Goal: Transaction & Acquisition: Purchase product/service

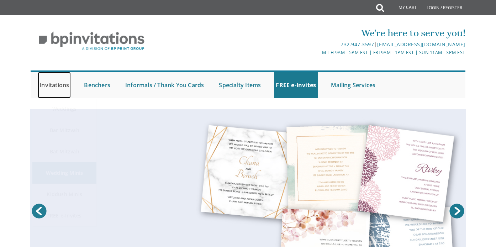
click at [58, 86] on link "Invitations" at bounding box center [54, 85] width 33 height 26
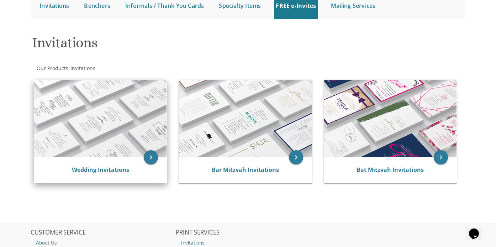
click at [122, 135] on img at bounding box center [100, 118] width 132 height 77
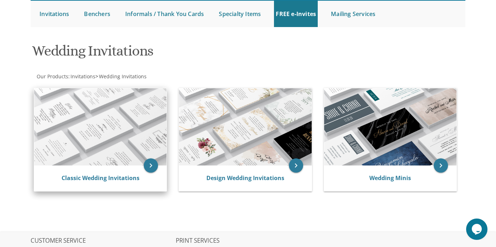
click at [128, 120] on img at bounding box center [100, 126] width 132 height 77
click at [151, 170] on icon "keyboard_arrow_right" at bounding box center [151, 165] width 14 height 14
click at [120, 131] on img at bounding box center [100, 126] width 132 height 77
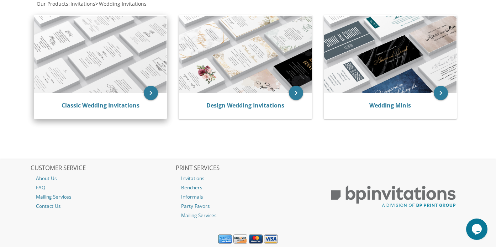
scroll to position [144, 0]
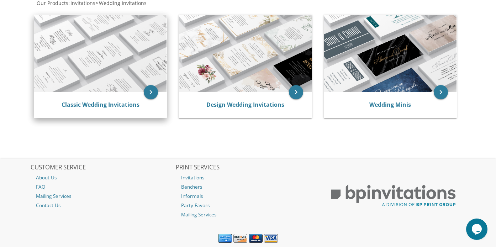
click at [112, 93] on div "Classic Wedding Invitations" at bounding box center [100, 105] width 132 height 26
click at [111, 105] on link "Classic Wedding Invitations" at bounding box center [101, 105] width 78 height 8
click at [143, 37] on img at bounding box center [100, 53] width 132 height 77
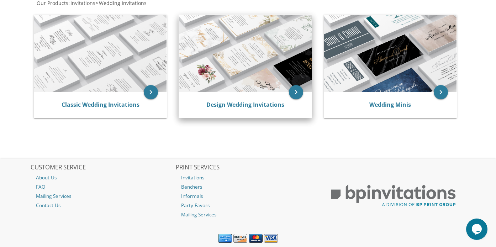
click at [234, 59] on img at bounding box center [245, 53] width 132 height 77
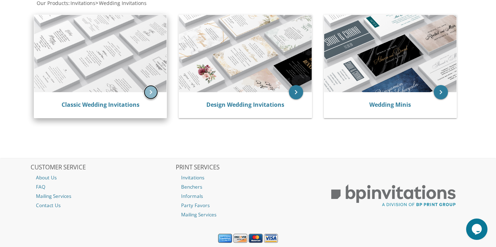
click at [157, 92] on icon "keyboard_arrow_right" at bounding box center [151, 92] width 14 height 14
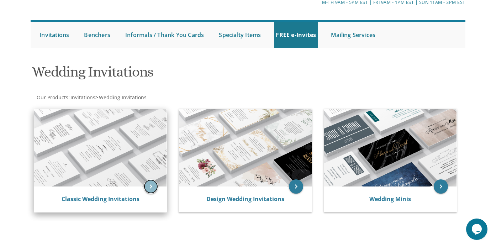
scroll to position [0, 0]
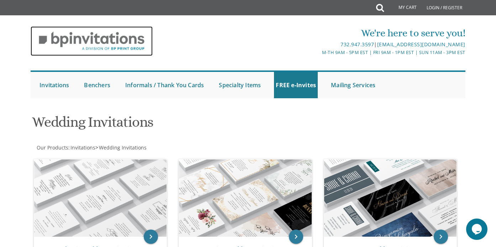
click at [138, 36] on img at bounding box center [92, 41] width 122 height 30
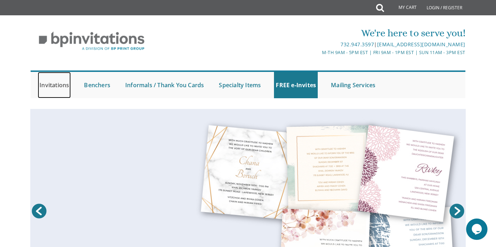
click at [58, 83] on link "Invitations" at bounding box center [54, 85] width 33 height 26
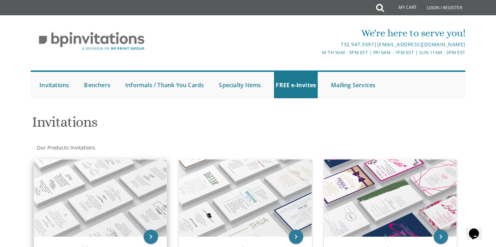
click at [104, 181] on img at bounding box center [100, 197] width 132 height 77
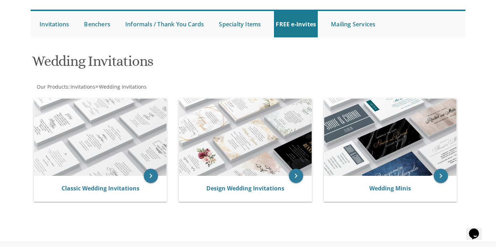
scroll to position [72, 0]
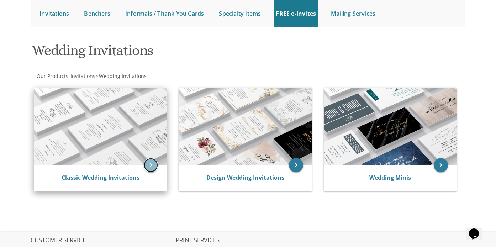
click at [153, 167] on icon "keyboard_arrow_right" at bounding box center [151, 165] width 14 height 14
click at [149, 163] on icon "keyboard_arrow_right" at bounding box center [151, 165] width 14 height 14
click at [141, 134] on img at bounding box center [100, 126] width 132 height 77
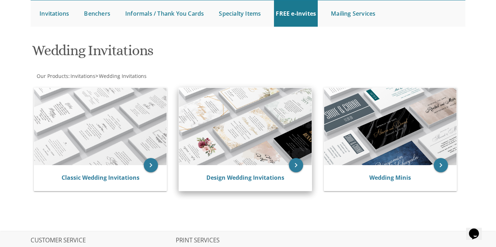
click at [232, 127] on img at bounding box center [245, 126] width 132 height 77
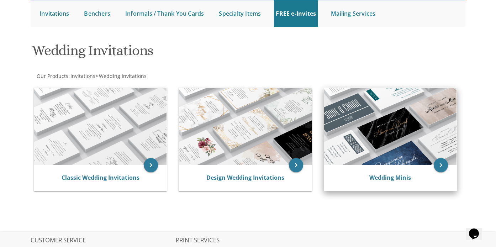
click at [367, 133] on img at bounding box center [390, 126] width 132 height 77
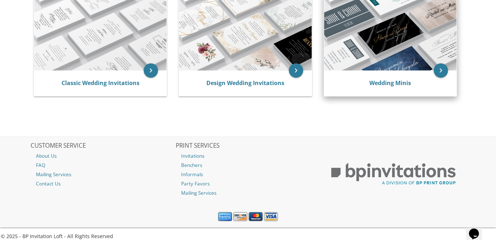
scroll to position [14, 0]
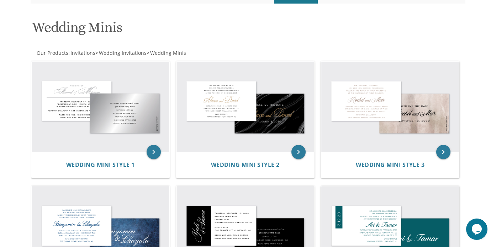
scroll to position [94, 0]
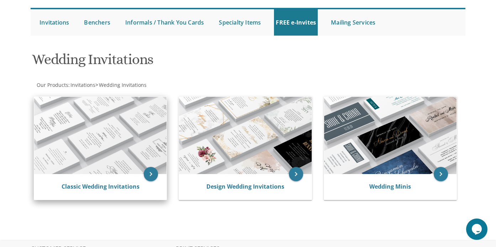
scroll to position [67, 0]
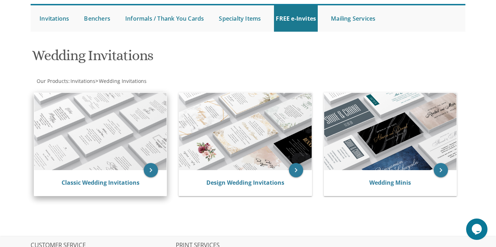
click at [90, 146] on img at bounding box center [100, 131] width 132 height 77
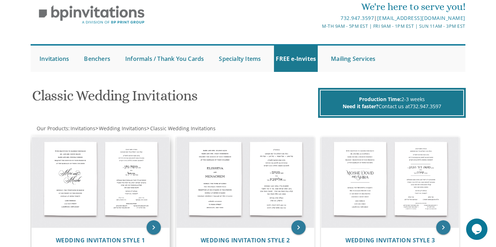
scroll to position [25, 0]
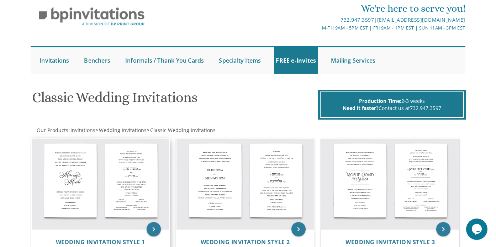
click at [110, 166] on img at bounding box center [101, 184] width 138 height 90
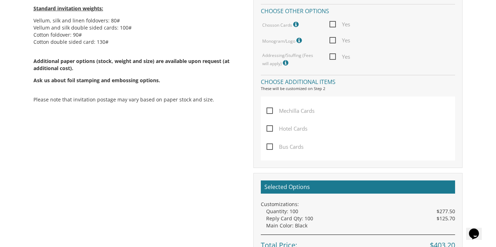
scroll to position [517, 0]
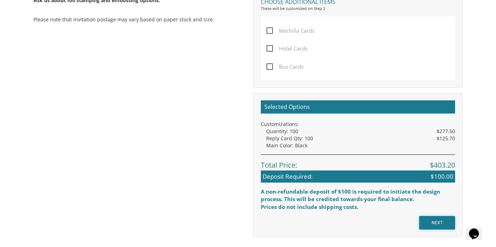
click at [436, 223] on input "NEXT" at bounding box center [437, 223] width 36 height 14
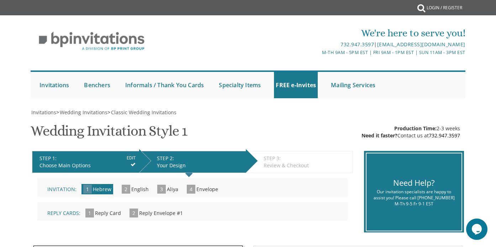
click at [168, 190] on span "Aliya" at bounding box center [172, 189] width 11 height 7
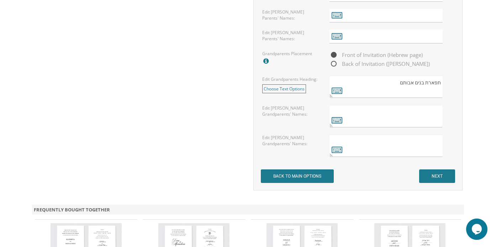
scroll to position [645, 0]
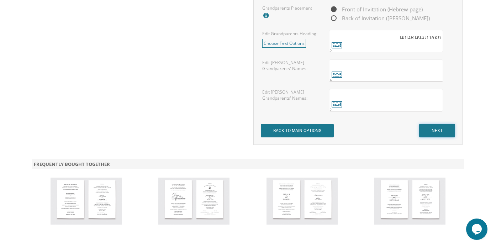
click at [428, 135] on input "NEXT" at bounding box center [437, 131] width 36 height 14
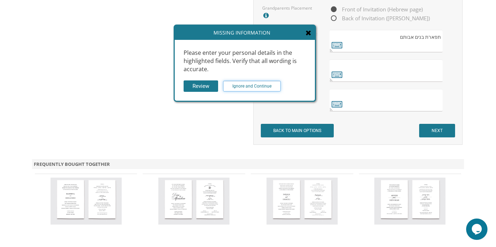
click at [267, 84] on input "Ignore and Continue" at bounding box center [252, 86] width 58 height 11
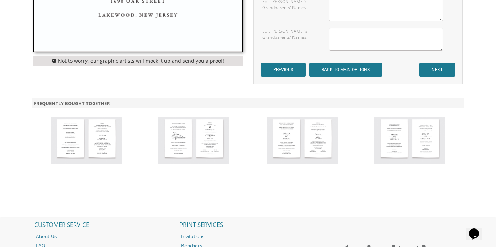
scroll to position [521, 0]
click at [431, 70] on input "NEXT" at bounding box center [437, 70] width 36 height 14
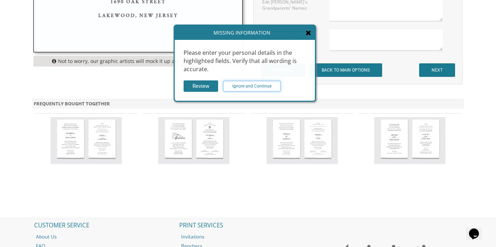
click at [265, 85] on input "Ignore and Continue" at bounding box center [252, 86] width 58 height 11
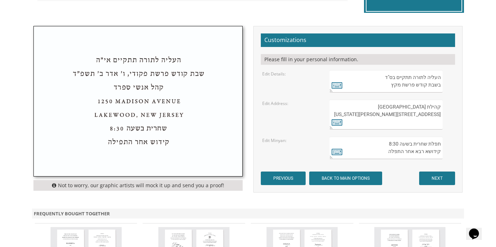
scroll to position [223, 0]
